Goal: Book appointment/travel/reservation

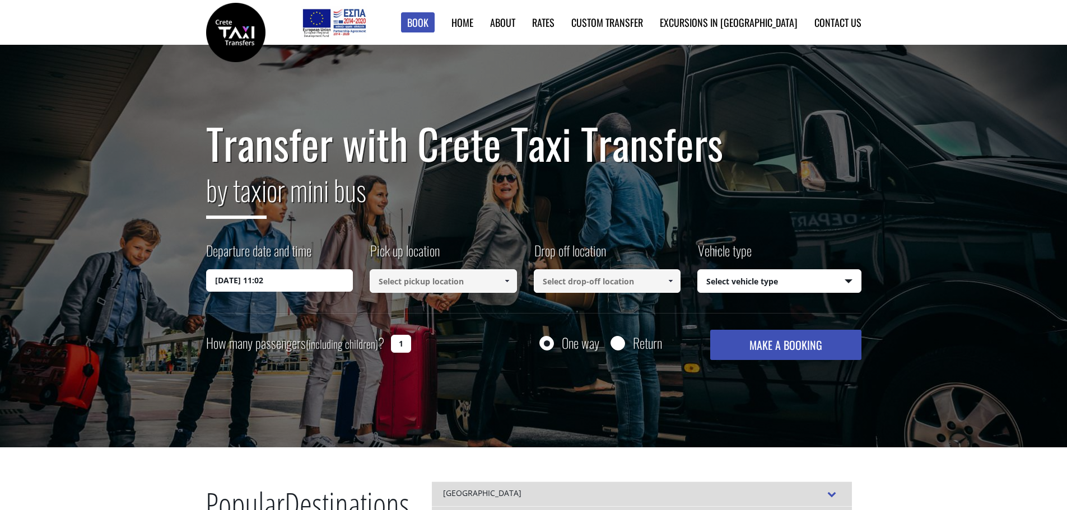
drag, startPoint x: 0, startPoint y: 0, endPoint x: 315, endPoint y: 284, distance: 424.2
click at [315, 284] on input "[DATE] 11:02" at bounding box center [279, 280] width 147 height 22
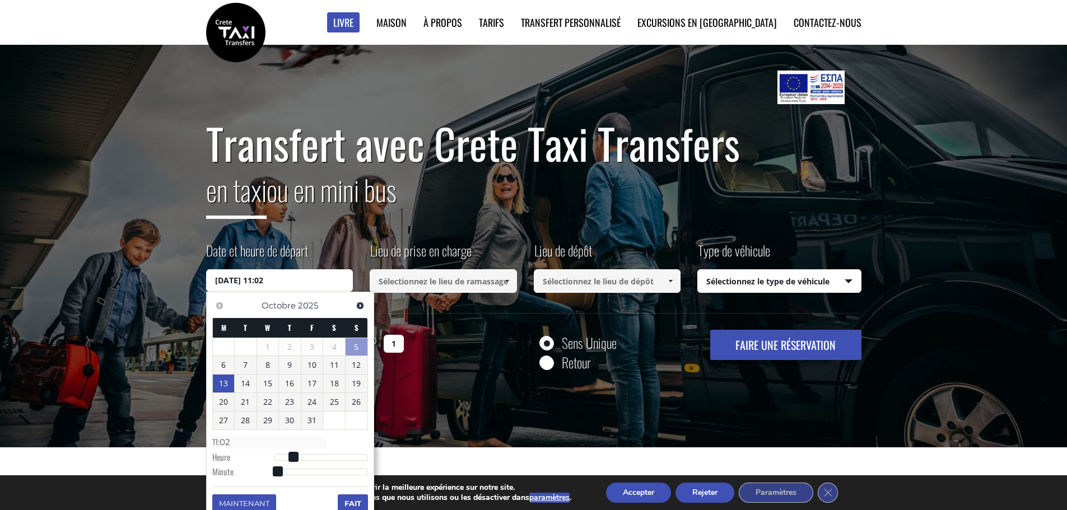
click at [217, 380] on link "13" at bounding box center [224, 384] width 22 height 18
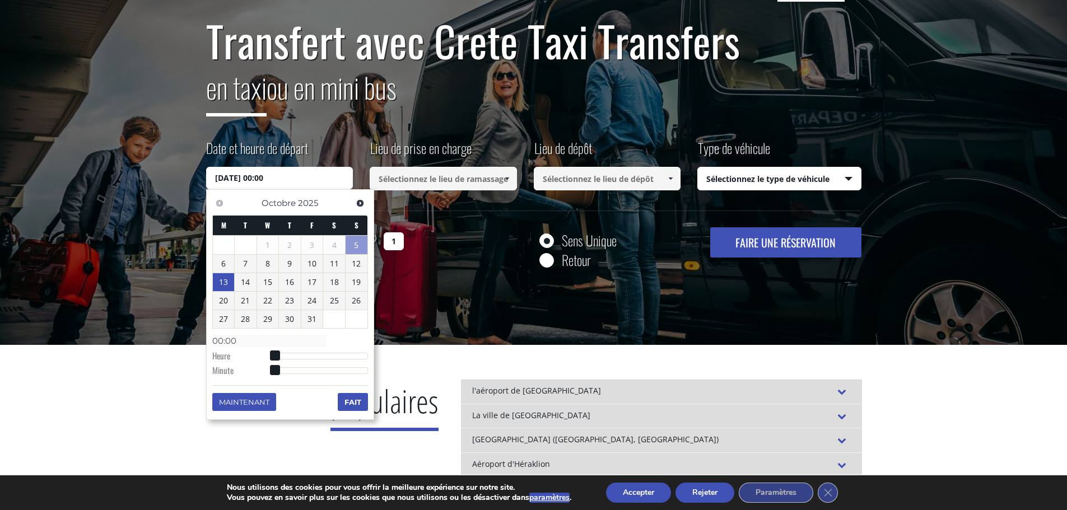
scroll to position [112, 0]
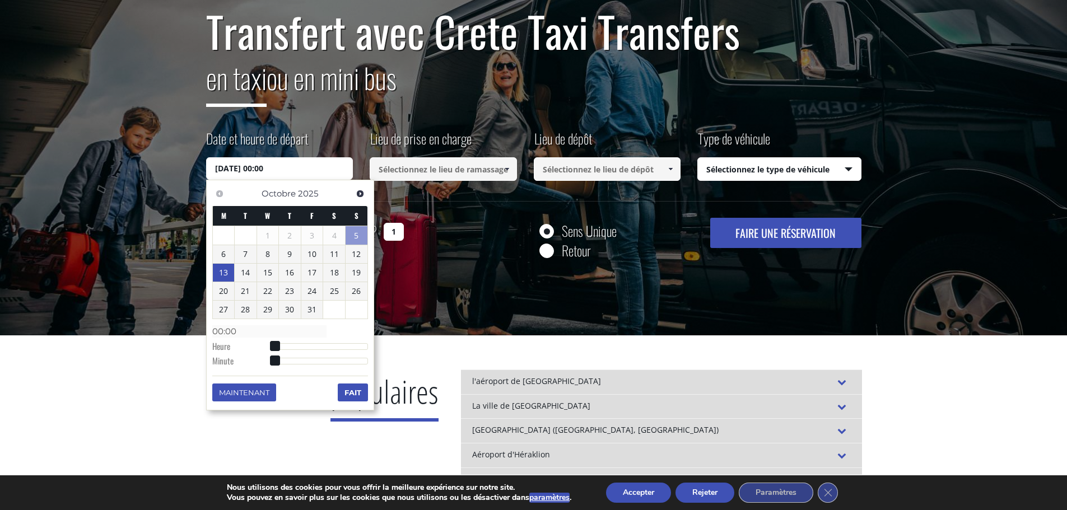
type input "[DATE] 04:00"
type input "04:00"
click at [291, 347] on div at bounding box center [321, 346] width 94 height 7
type input "[DATE] 08:00"
type input "08:00"
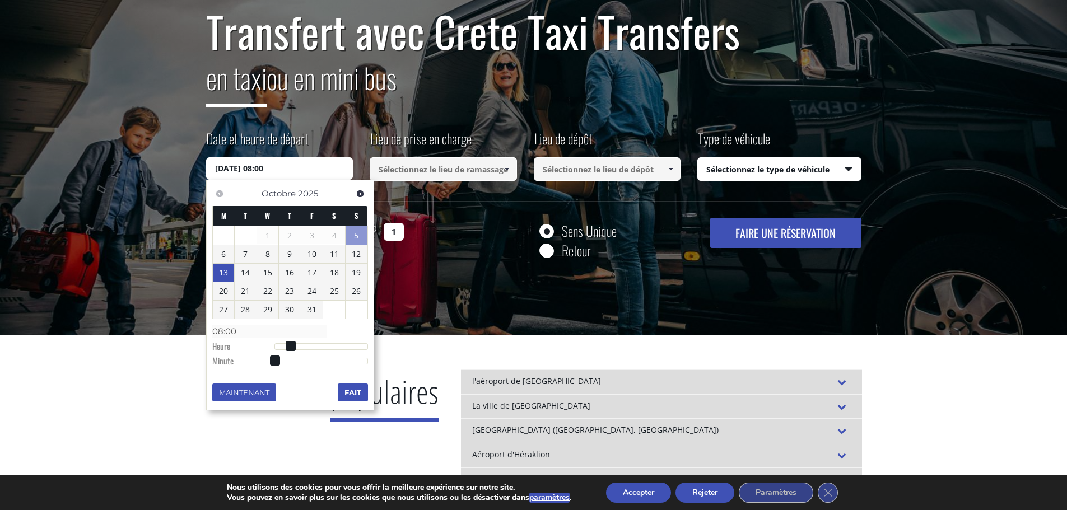
click at [307, 345] on div at bounding box center [321, 346] width 94 height 7
type input "[DATE] 12:00"
type input "12:00"
click at [322, 347] on div at bounding box center [321, 346] width 94 height 7
type input "[DATE] 09:00"
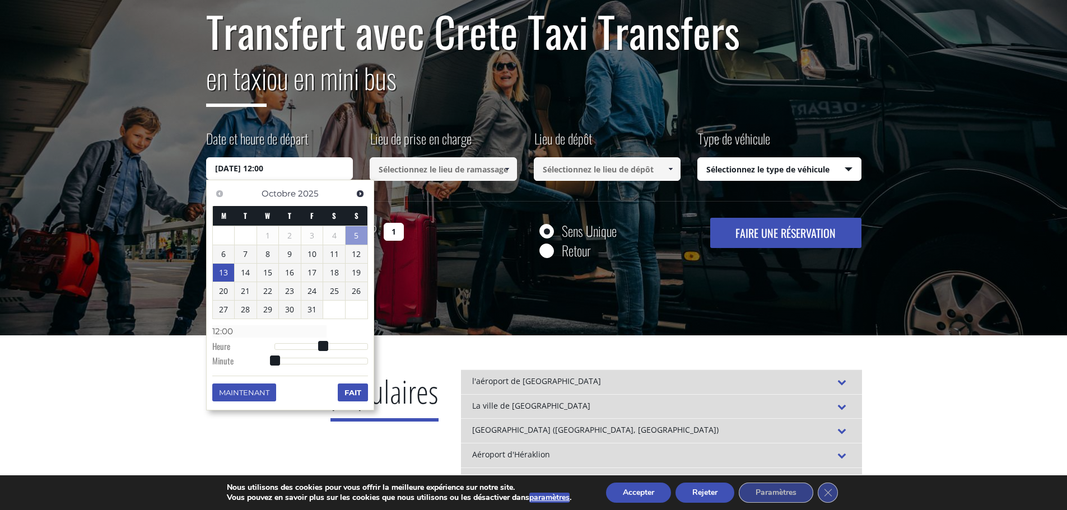
type input "09:00"
click at [311, 344] on div at bounding box center [321, 346] width 94 height 7
click at [352, 390] on font "Fait" at bounding box center [352, 392] width 17 height 9
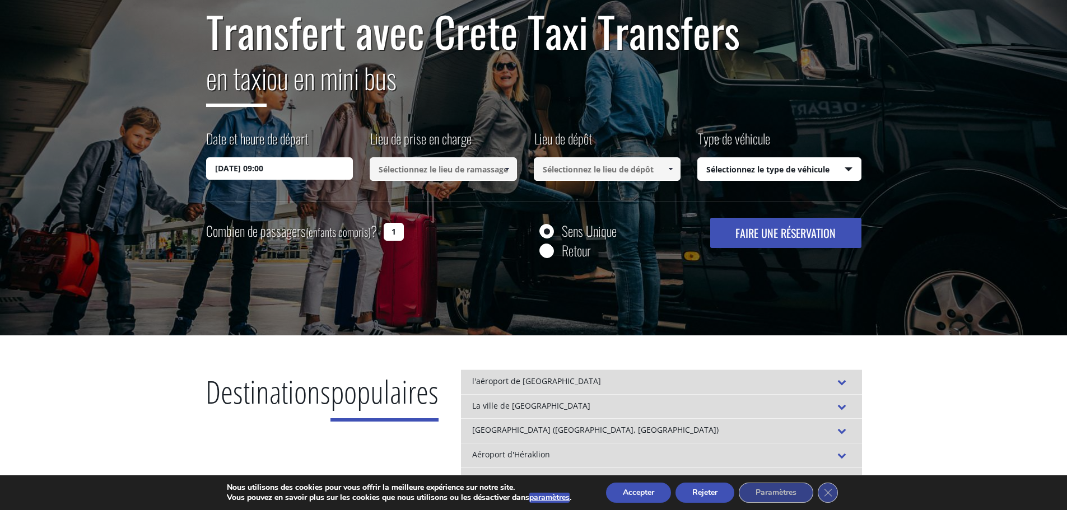
click at [487, 170] on input at bounding box center [443, 169] width 147 height 24
click at [501, 170] on link at bounding box center [506, 169] width 18 height 24
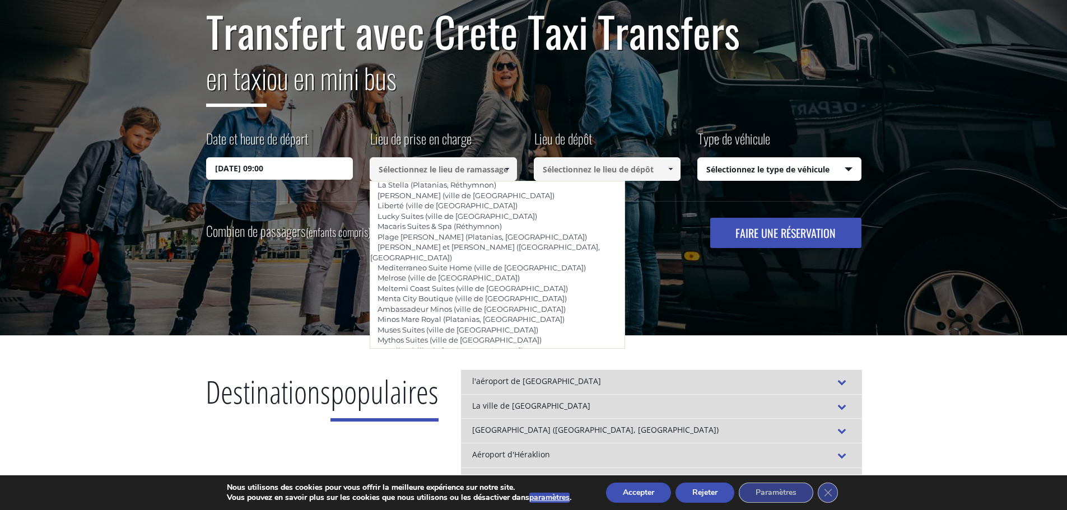
scroll to position [2499, 0]
